Goal: Task Accomplishment & Management: Complete application form

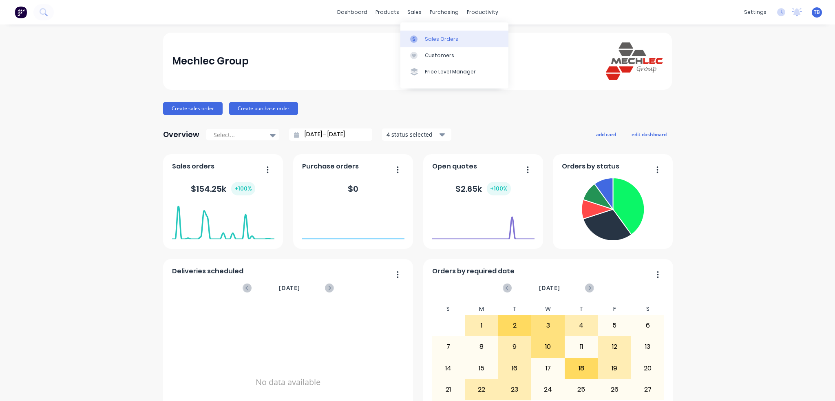
click at [439, 35] on div "Sales Orders" at bounding box center [441, 38] width 33 height 7
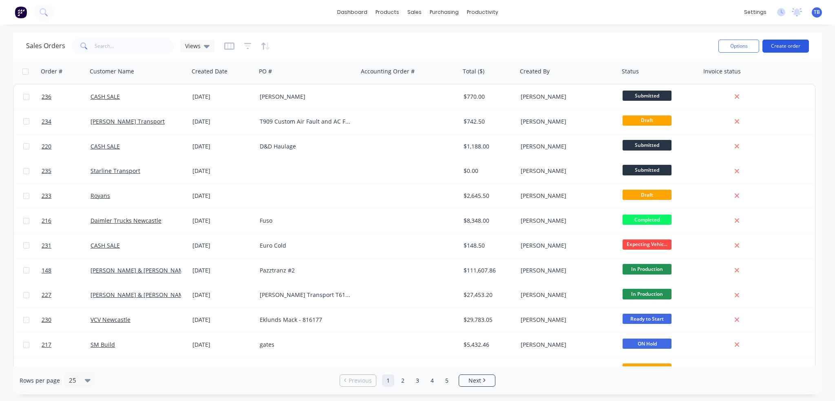
click at [771, 44] on button "Create order" at bounding box center [786, 46] width 47 height 13
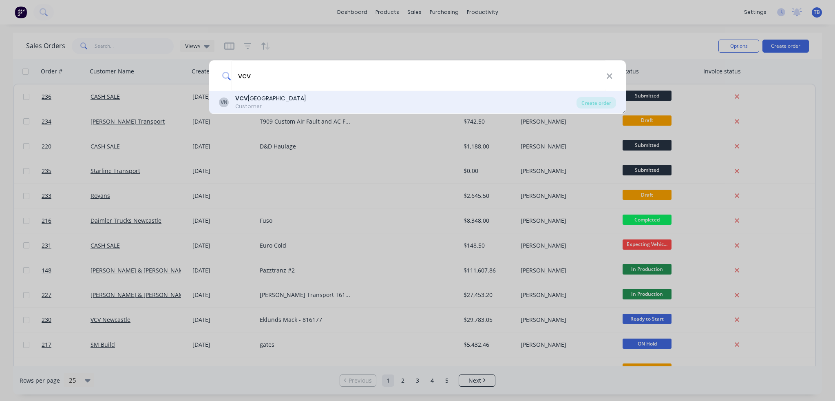
type input "vcv"
click at [308, 101] on div "VN VCV Newcastle Customer" at bounding box center [398, 102] width 358 height 16
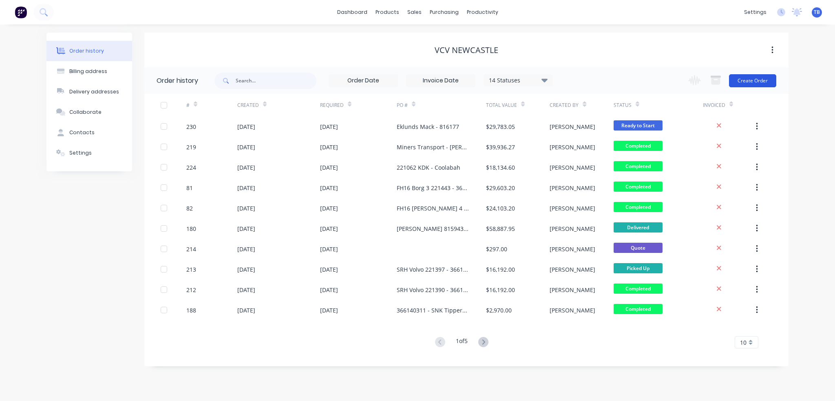
click at [741, 83] on button "Create Order" at bounding box center [752, 80] width 47 height 13
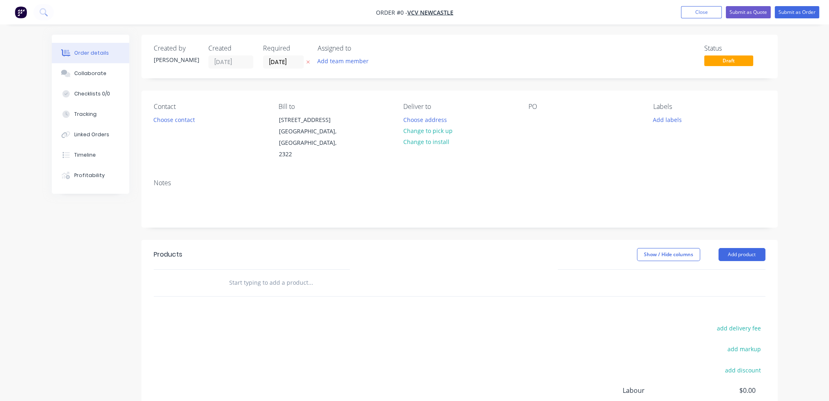
click at [553, 113] on div "PO" at bounding box center [585, 132] width 112 height 58
click at [536, 127] on div "PO" at bounding box center [585, 132] width 112 height 58
click at [536, 122] on div at bounding box center [535, 120] width 13 height 12
click at [541, 238] on div "Order details Collaborate Checklists 0/0 Tracking Linked Orders Timeline Profit…" at bounding box center [415, 270] width 742 height 470
click at [239, 275] on input "text" at bounding box center [310, 283] width 163 height 16
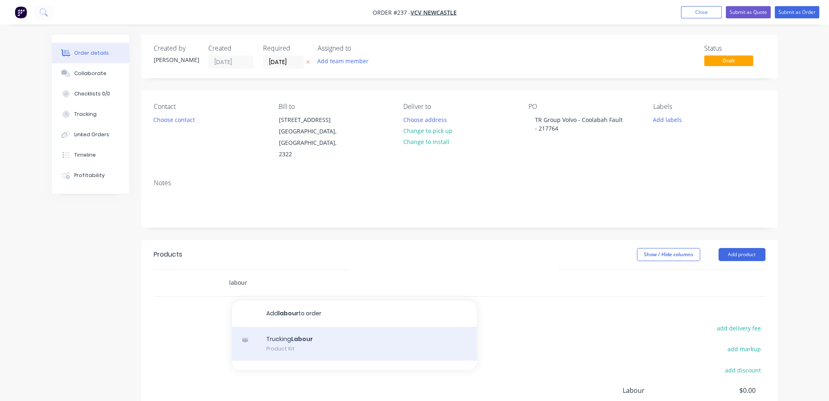
type input "labour"
click at [315, 331] on div "Trucking Labour Product Kit" at bounding box center [354, 344] width 245 height 34
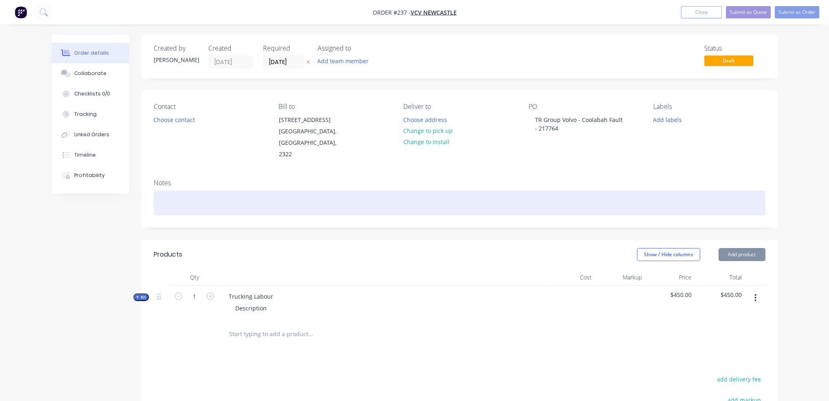
click at [221, 191] on div at bounding box center [460, 203] width 612 height 25
click at [265, 199] on div "Job at VCV Newcastle" at bounding box center [460, 203] width 612 height 25
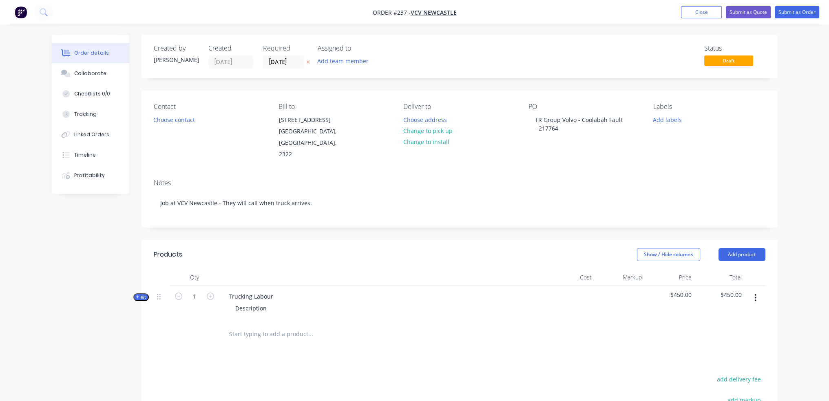
click at [142, 294] on span "Kit" at bounding box center [141, 297] width 11 height 6
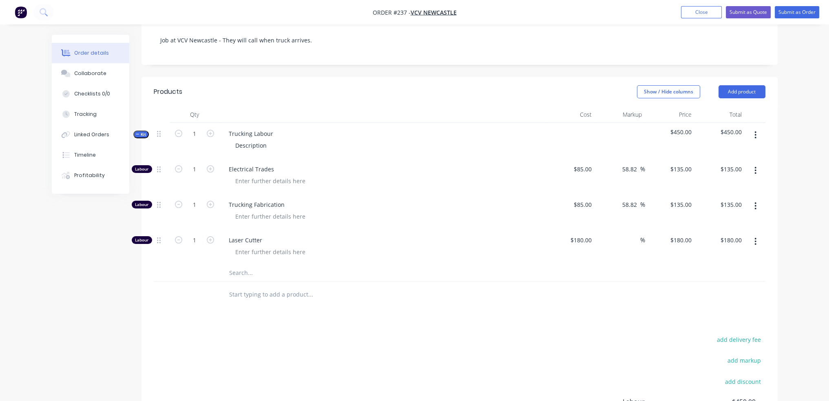
scroll to position [163, 0]
click at [751, 198] on button "button" at bounding box center [755, 205] width 19 height 15
click at [742, 254] on div "Delete" at bounding box center [727, 260] width 63 height 12
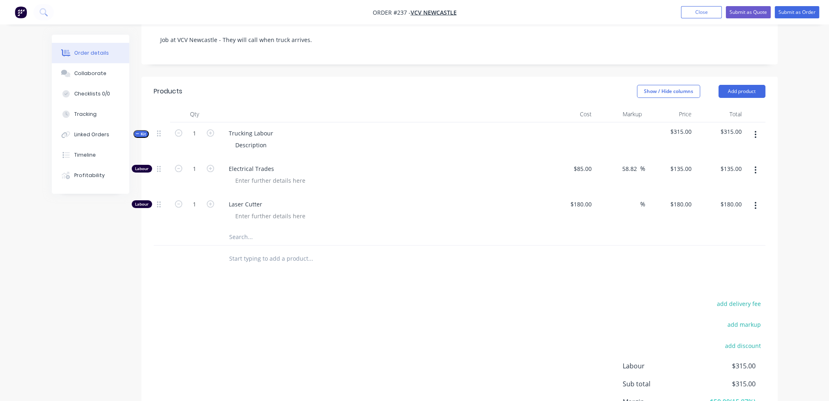
click at [759, 198] on button "button" at bounding box center [755, 205] width 19 height 15
click at [731, 254] on div "Delete" at bounding box center [727, 260] width 63 height 12
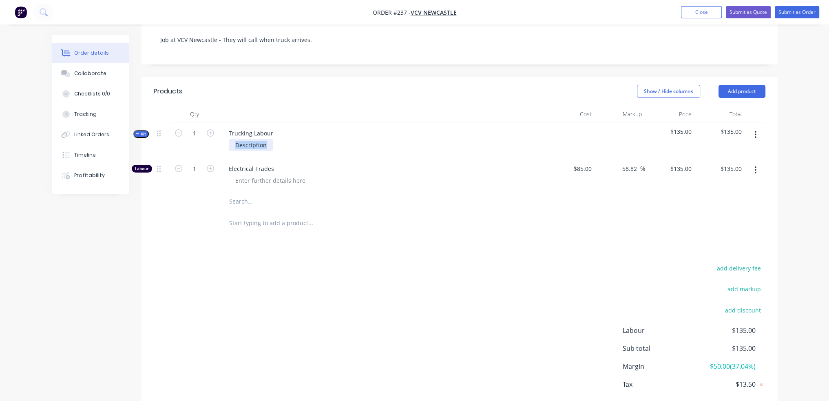
drag, startPoint x: 267, startPoint y: 132, endPoint x: 38, endPoint y: 137, distance: 228.9
click at [38, 137] on div "Order details Collaborate Checklists 0/0 Tracking Linked Orders Timeline Profit…" at bounding box center [414, 141] width 829 height 608
click at [209, 165] on icon "button" at bounding box center [210, 168] width 7 height 7
type input "2"
type input "$270.00"
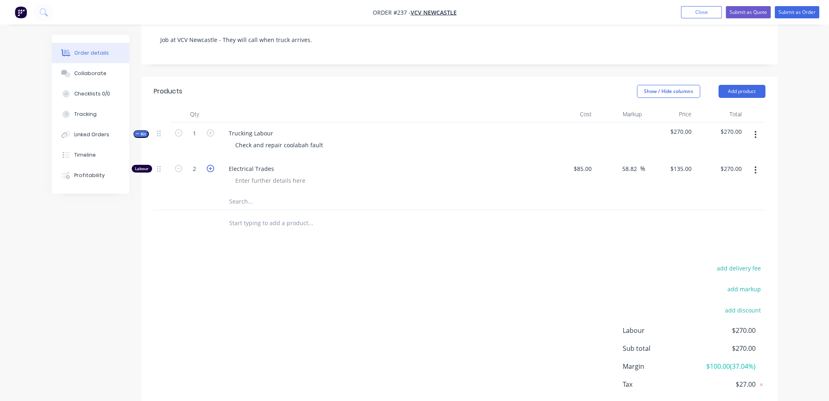
click at [209, 165] on icon "button" at bounding box center [210, 168] width 7 height 7
type input "3"
type input "$405.00"
click at [209, 165] on icon "button" at bounding box center [210, 168] width 7 height 7
type input "4"
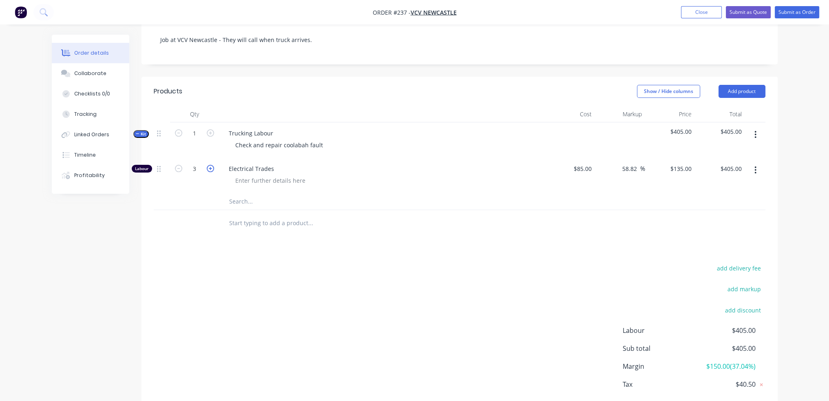
type input "$540.00"
click at [470, 286] on div "add delivery fee add markup add discount Labour $540.00 Sub total $540.00 Margi…" at bounding box center [460, 341] width 612 height 157
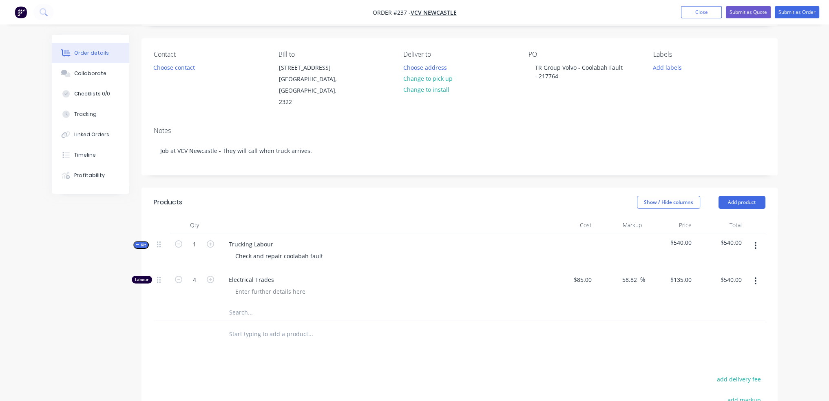
scroll to position [0, 0]
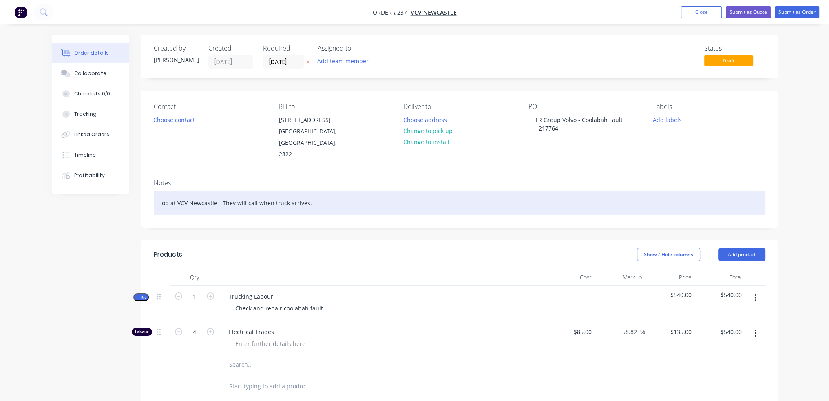
click at [336, 191] on div "Job at VCV Newcastle - They will call when truck arrives." at bounding box center [460, 203] width 612 height 25
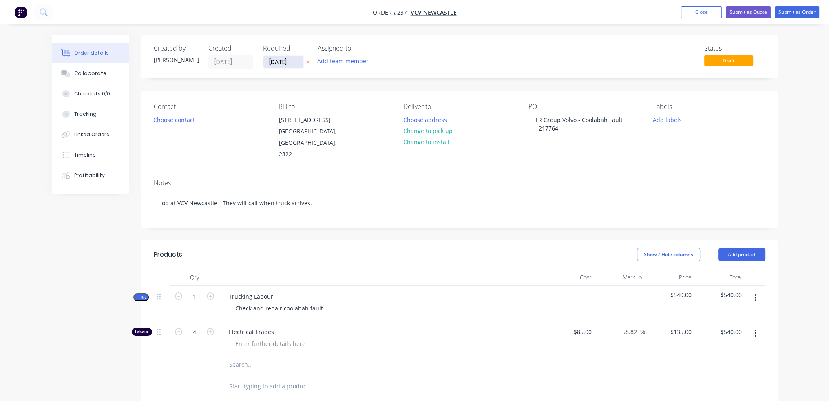
click at [274, 61] on input "[DATE]" at bounding box center [284, 62] width 40 height 12
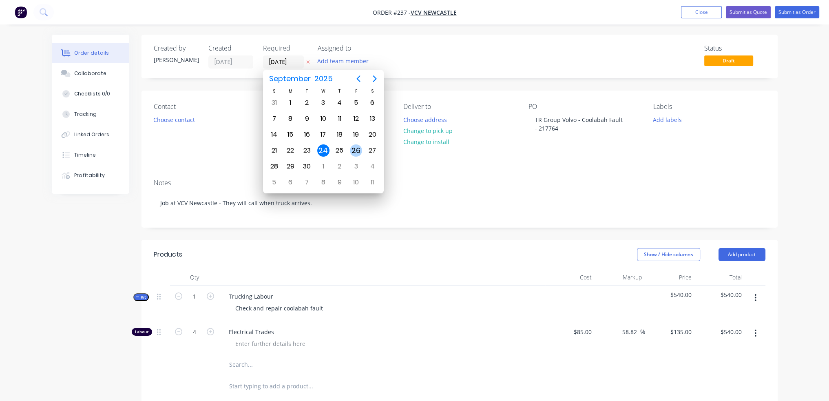
click at [356, 146] on div "26" at bounding box center [356, 150] width 12 height 12
type input "[DATE]"
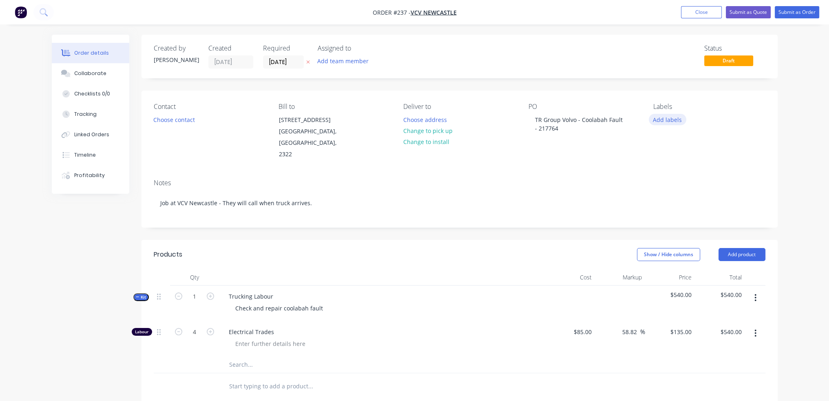
click at [667, 117] on button "Add labels" at bounding box center [668, 119] width 38 height 11
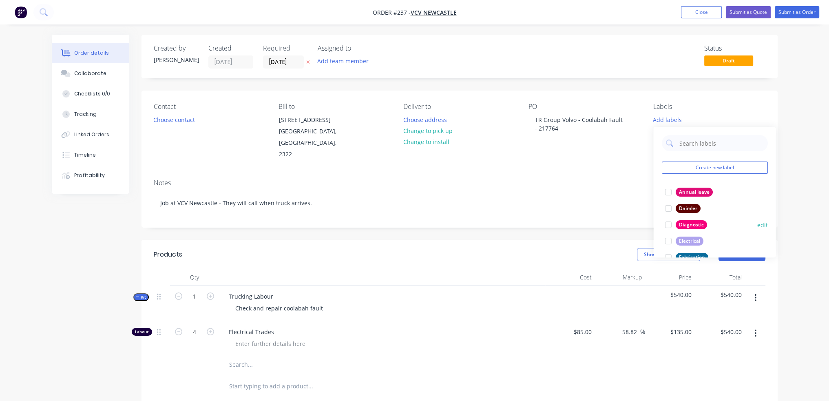
click at [666, 225] on div at bounding box center [668, 225] width 16 height 16
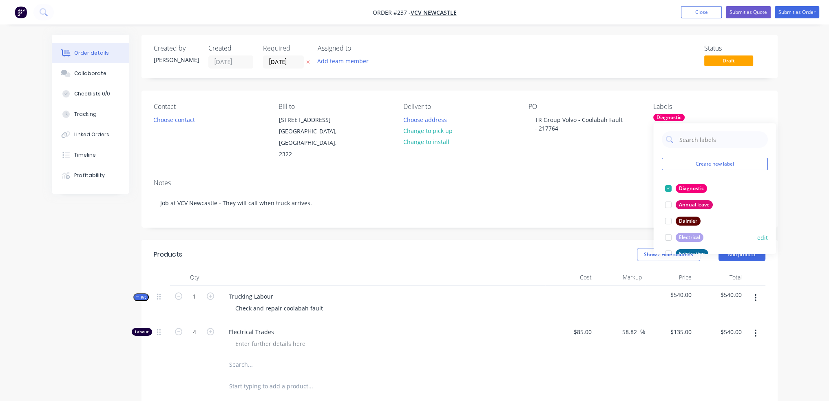
click at [666, 236] on div at bounding box center [668, 237] width 16 height 16
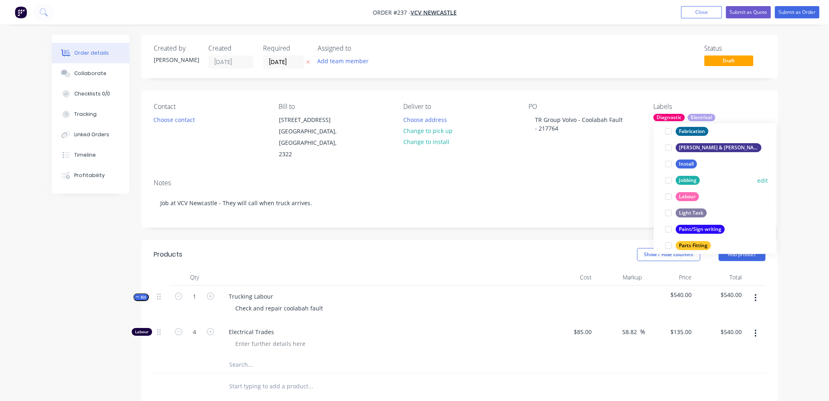
click at [669, 181] on div at bounding box center [668, 180] width 16 height 16
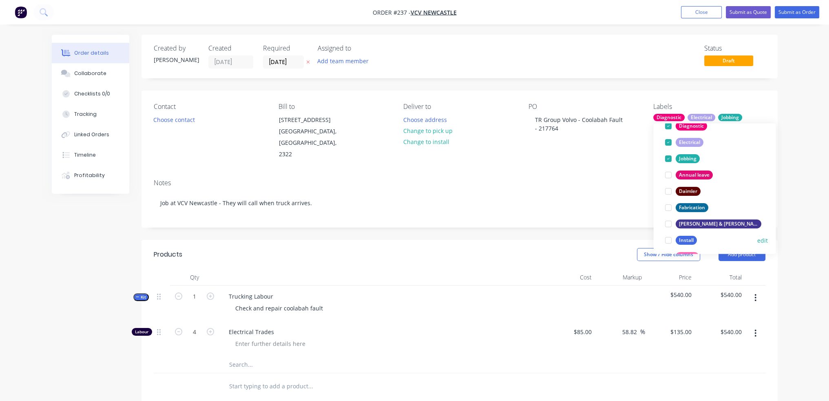
scroll to position [82, 0]
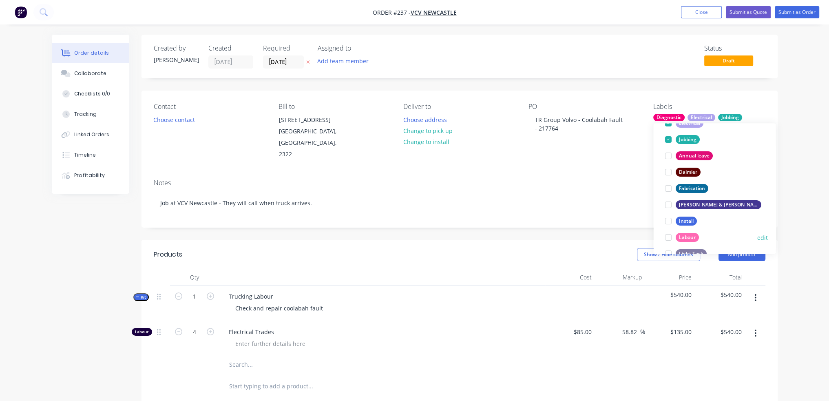
click at [667, 237] on div at bounding box center [668, 237] width 16 height 16
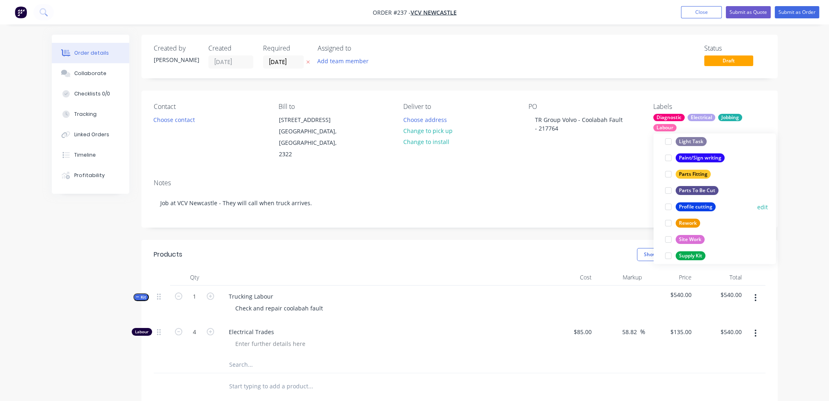
scroll to position [245, 0]
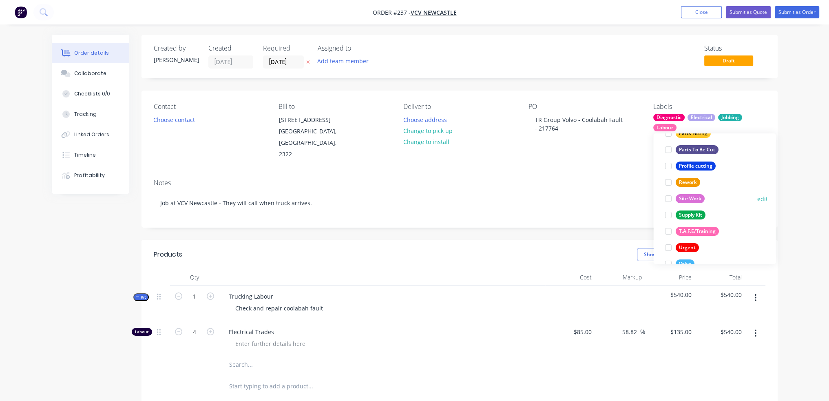
click at [669, 199] on div at bounding box center [668, 199] width 16 height 16
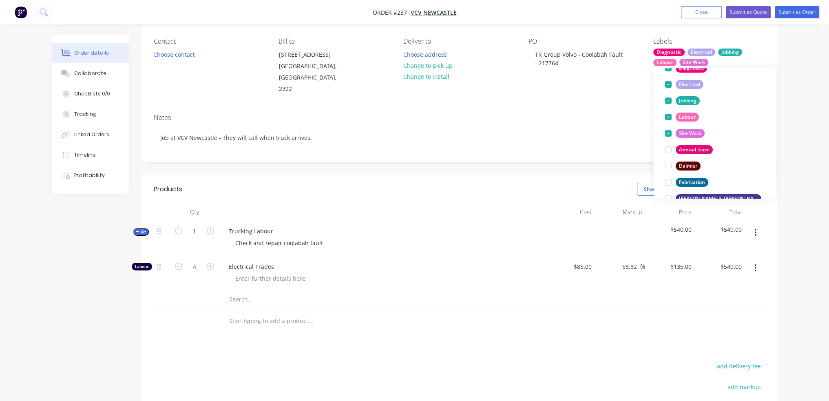
scroll to position [163, 0]
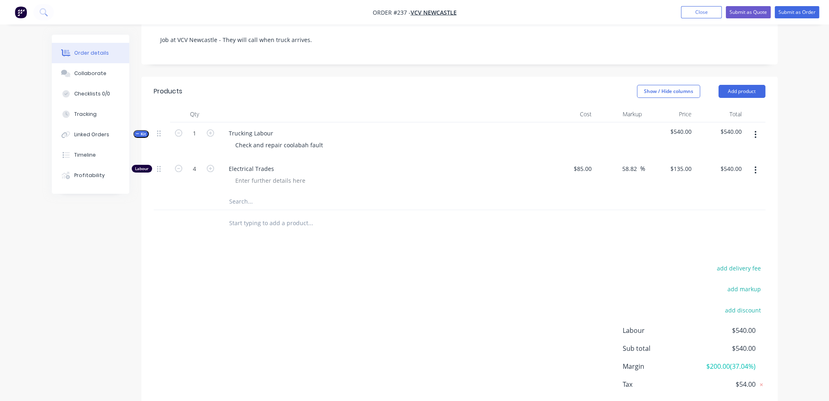
drag, startPoint x: 412, startPoint y: 268, endPoint x: 331, endPoint y: 238, distance: 86.0
click at [411, 268] on div "add delivery fee add markup add discount Labour $540.00 Sub total $540.00 Margi…" at bounding box center [460, 341] width 612 height 157
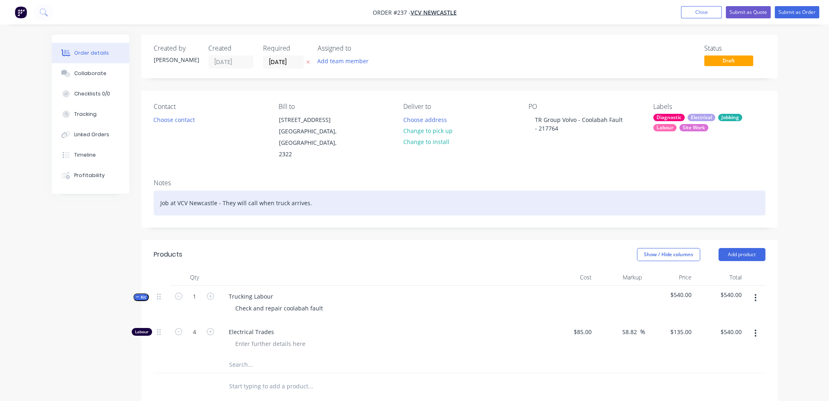
click at [380, 191] on div "Job at VCV Newcastle - They will call when truck arrives." at bounding box center [460, 203] width 612 height 25
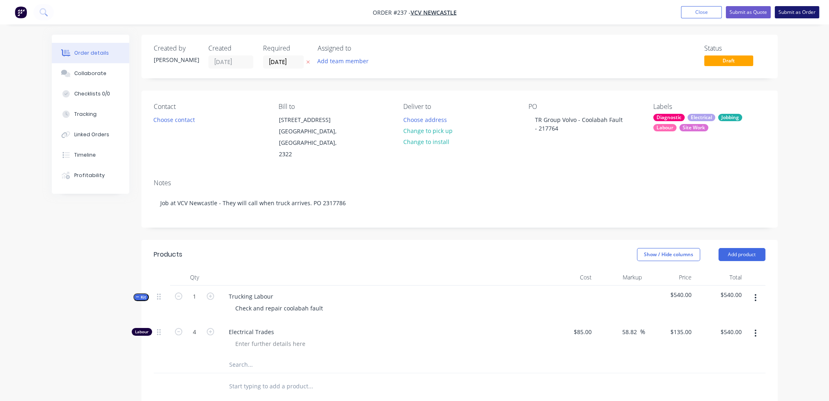
click at [792, 13] on button "Submit as Order" at bounding box center [797, 12] width 44 height 12
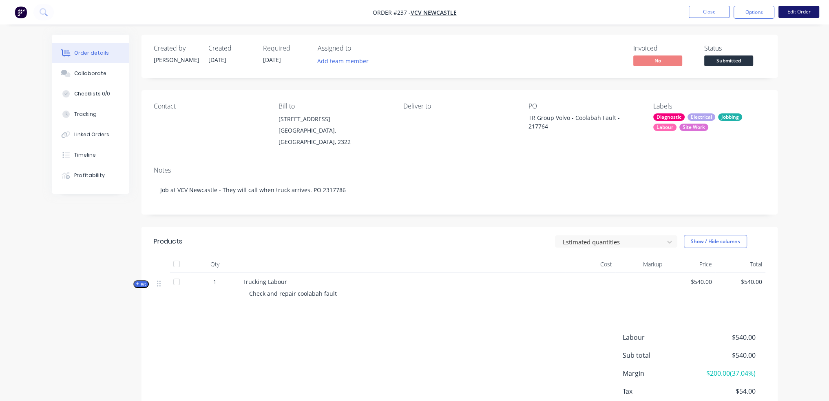
click at [785, 13] on button "Edit Order" at bounding box center [799, 12] width 41 height 12
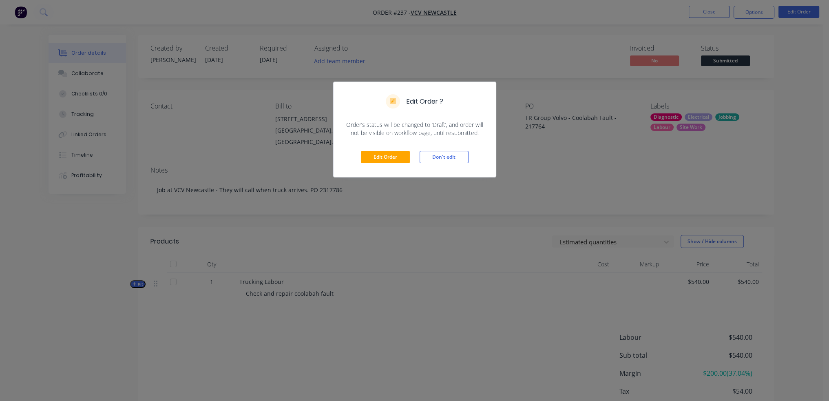
click at [458, 206] on div "Edit Order ? Order’s status will be changed to ‘Draft’, and order will not be v…" at bounding box center [414, 200] width 829 height 401
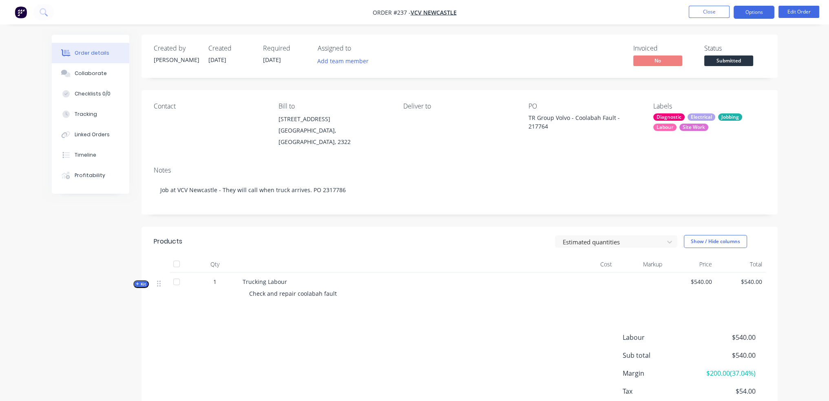
click at [752, 11] on button "Options" at bounding box center [754, 12] width 41 height 13
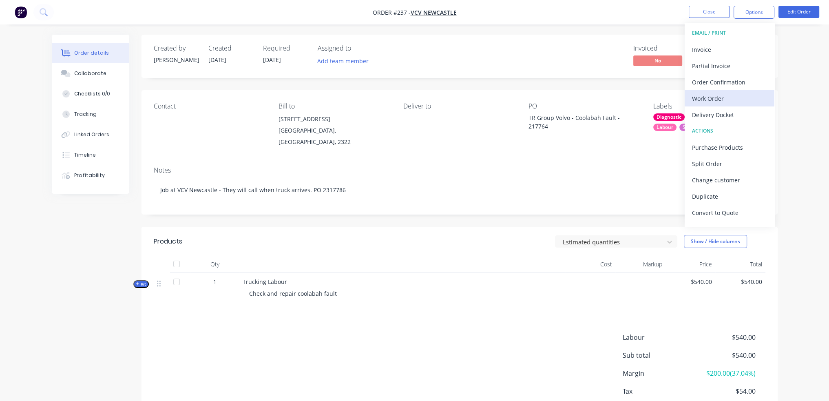
click at [729, 100] on div "Work Order" at bounding box center [729, 99] width 75 height 12
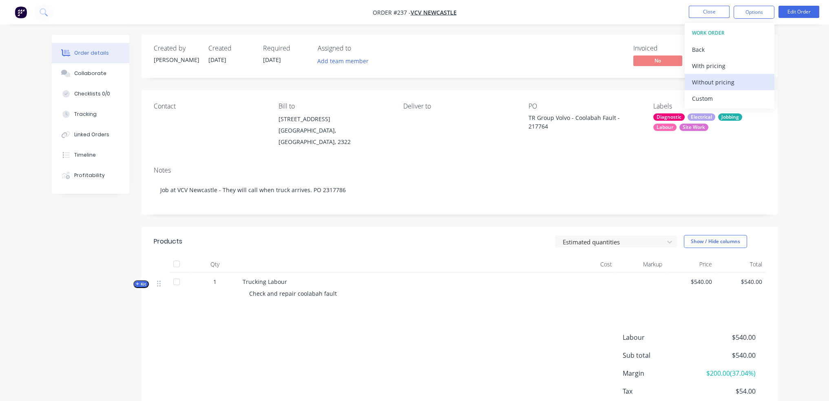
click at [724, 82] on div "Without pricing" at bounding box center [729, 82] width 75 height 12
